Goal: Information Seeking & Learning: Learn about a topic

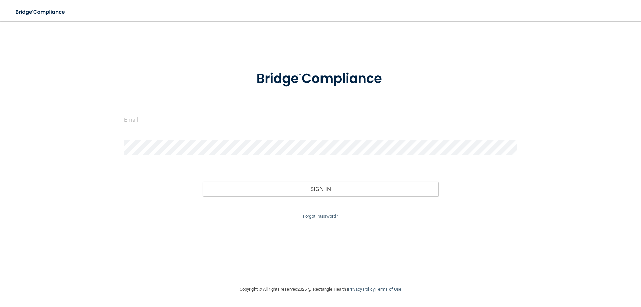
type input "[EMAIL_ADDRESS][PERSON_NAME][DOMAIN_NAME]"
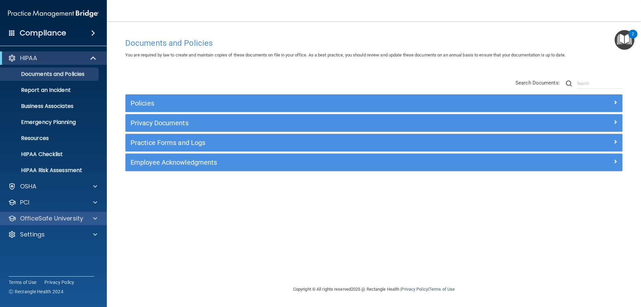
click at [57, 213] on div "OfficeSafe University" at bounding box center [53, 218] width 107 height 13
click at [93, 218] on span at bounding box center [95, 218] width 4 height 8
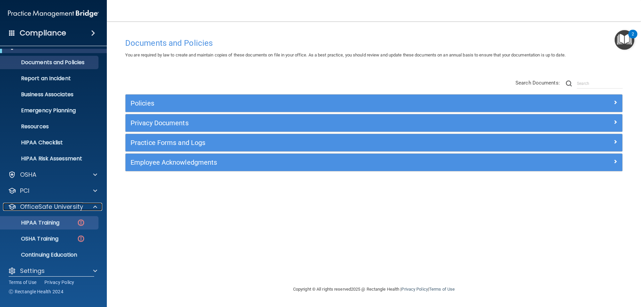
scroll to position [18, 0]
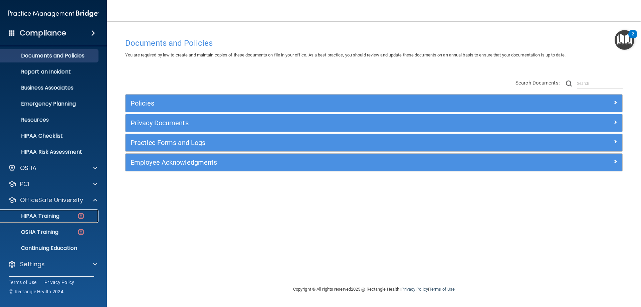
click at [53, 217] on p "HIPAA Training" at bounding box center [31, 216] width 55 height 7
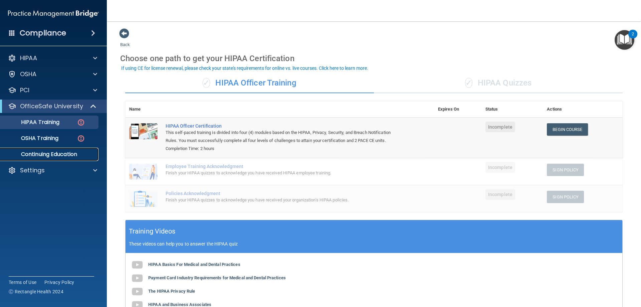
click at [49, 155] on p "Continuing Education" at bounding box center [49, 154] width 91 height 7
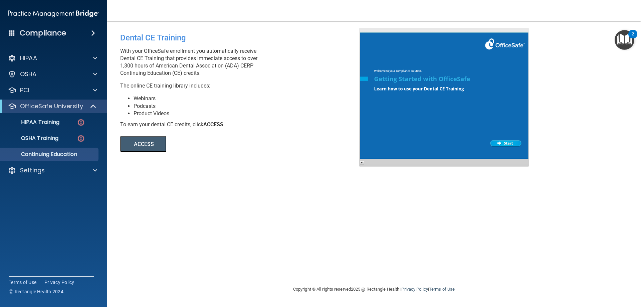
click at [146, 143] on button "ACCESS" at bounding box center [143, 144] width 46 height 16
click at [324, 174] on div "Dental CE Training With your OfficeSafe enrollment you automatically receive De…" at bounding box center [374, 153] width 508 height 250
click at [63, 123] on div "HIPAA Training" at bounding box center [49, 122] width 91 height 7
